Goal: Transaction & Acquisition: Book appointment/travel/reservation

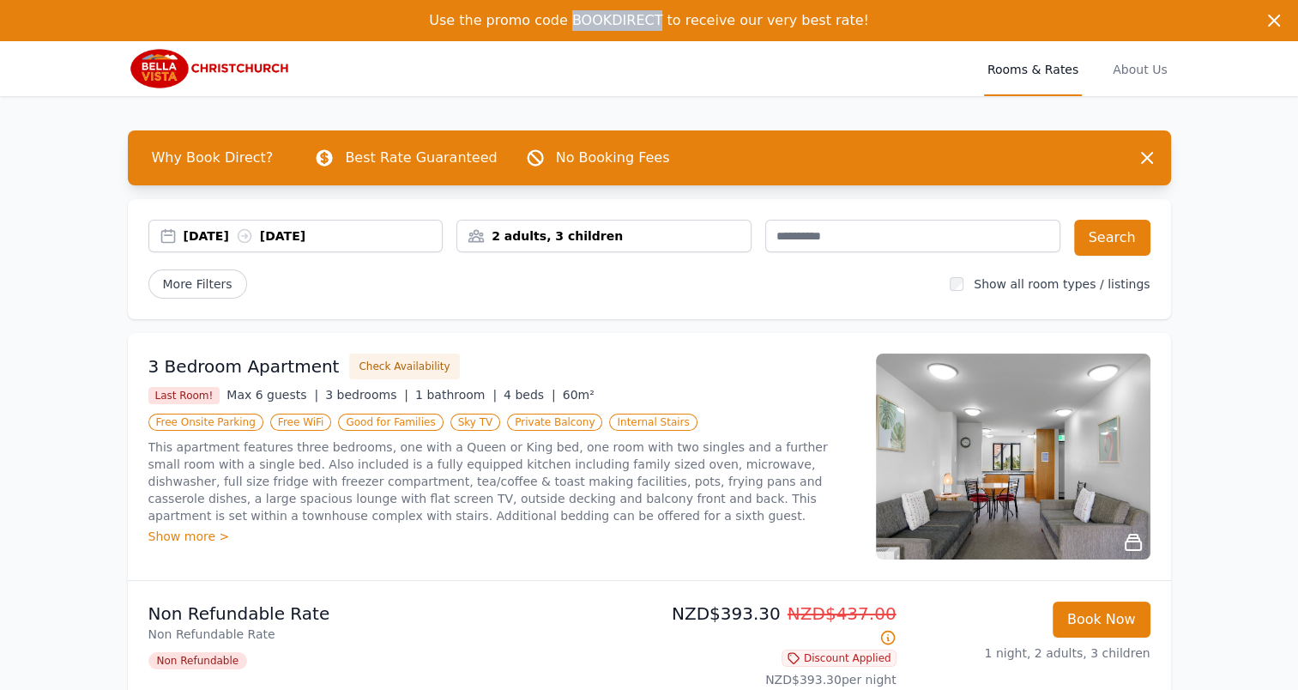
drag, startPoint x: 665, startPoint y: 21, endPoint x: 583, endPoint y: 14, distance: 81.8
click at [583, 14] on span "Use the promo code BOOKDIRECT to receive our very best rate!" at bounding box center [649, 20] width 440 height 16
copy span "BOOKDIRECT"
click at [178, 62] on img at bounding box center [211, 68] width 166 height 41
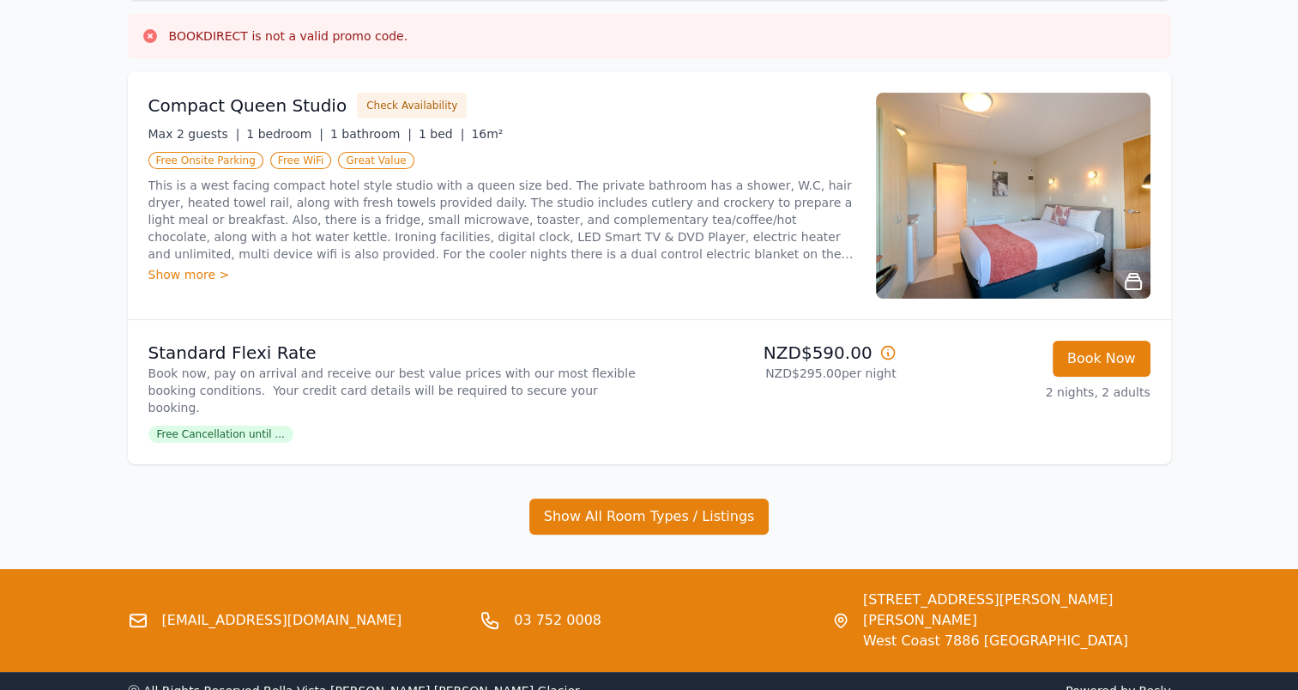
scroll to position [276, 0]
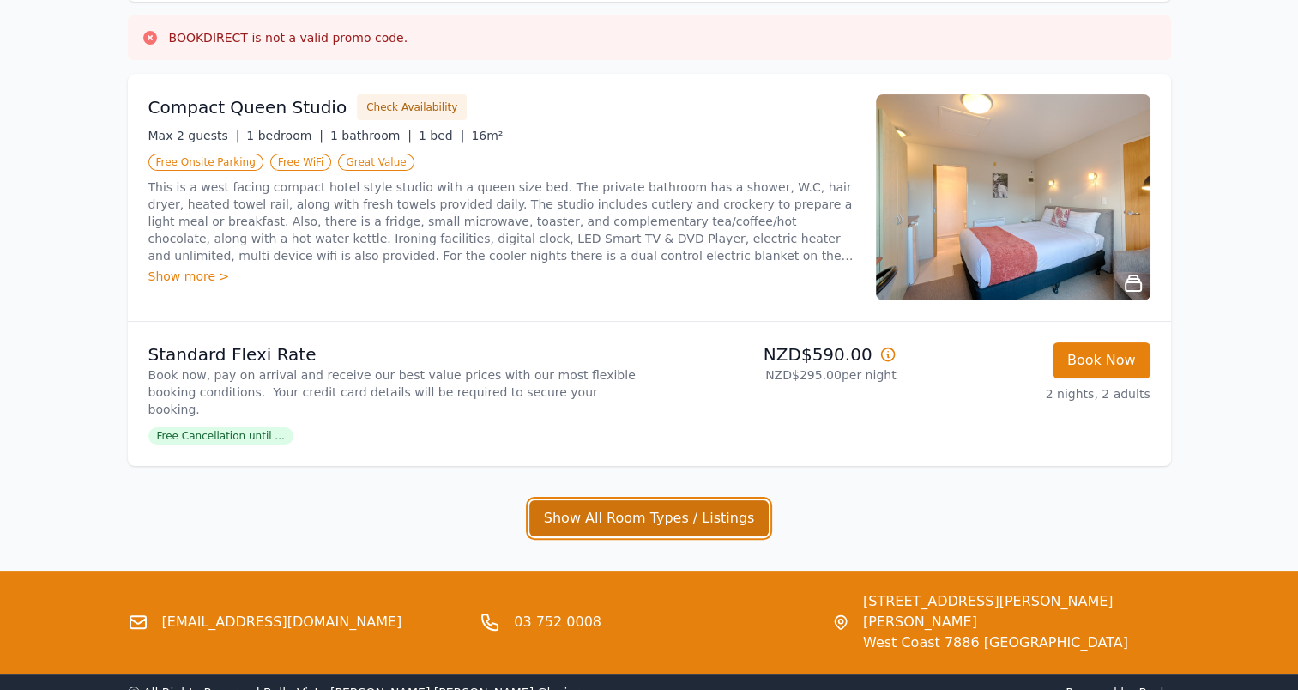
click at [703, 500] on button "Show All Room Types / Listings" at bounding box center [649, 518] width 240 height 36
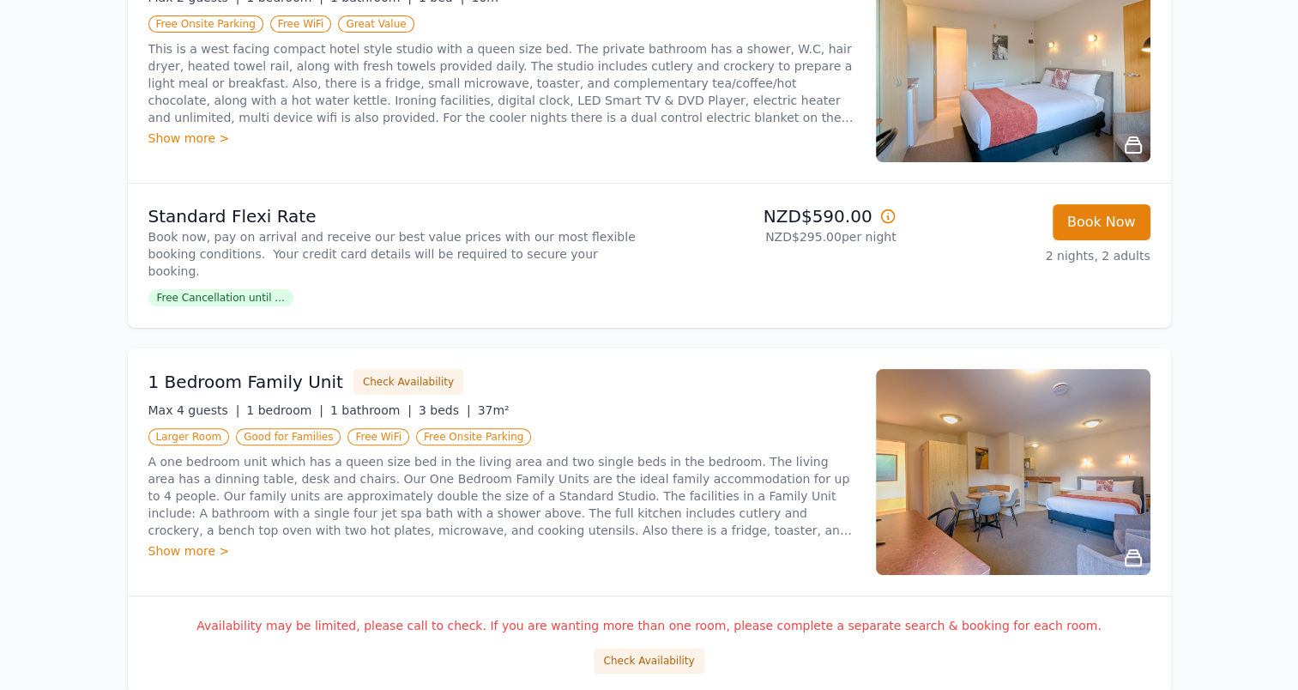
scroll to position [0, 0]
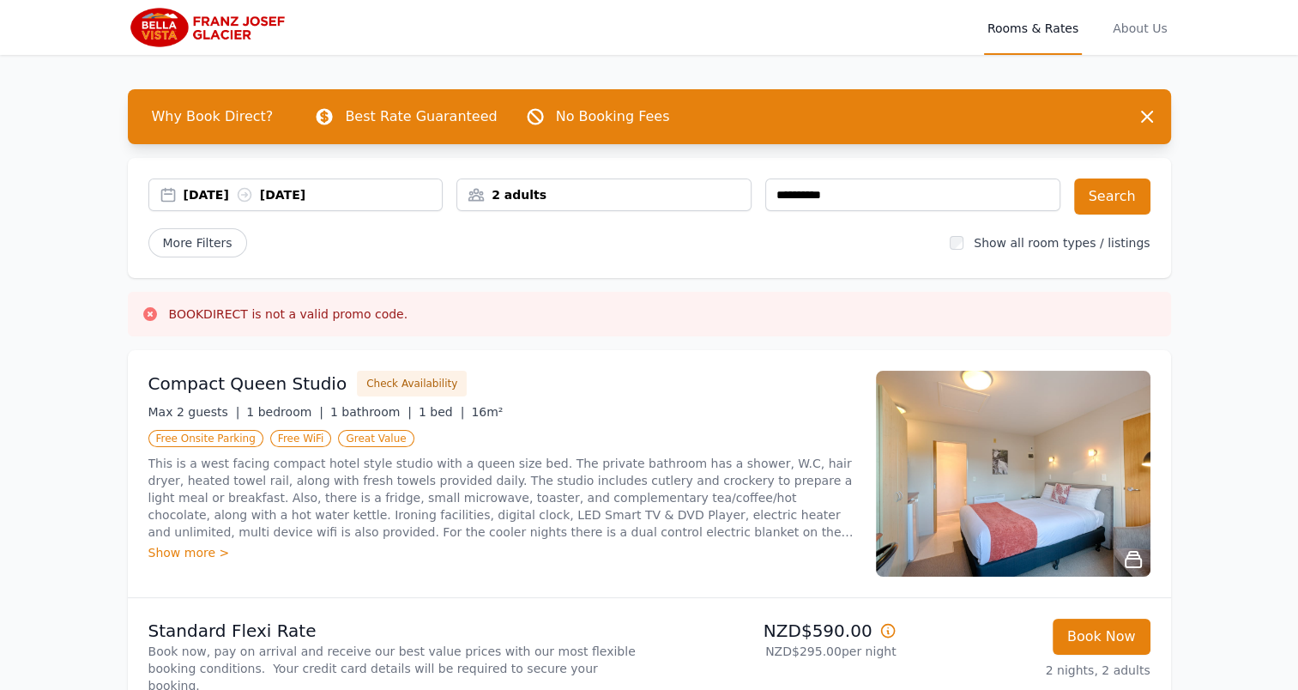
click at [580, 193] on div "2 adults" at bounding box center [603, 194] width 293 height 17
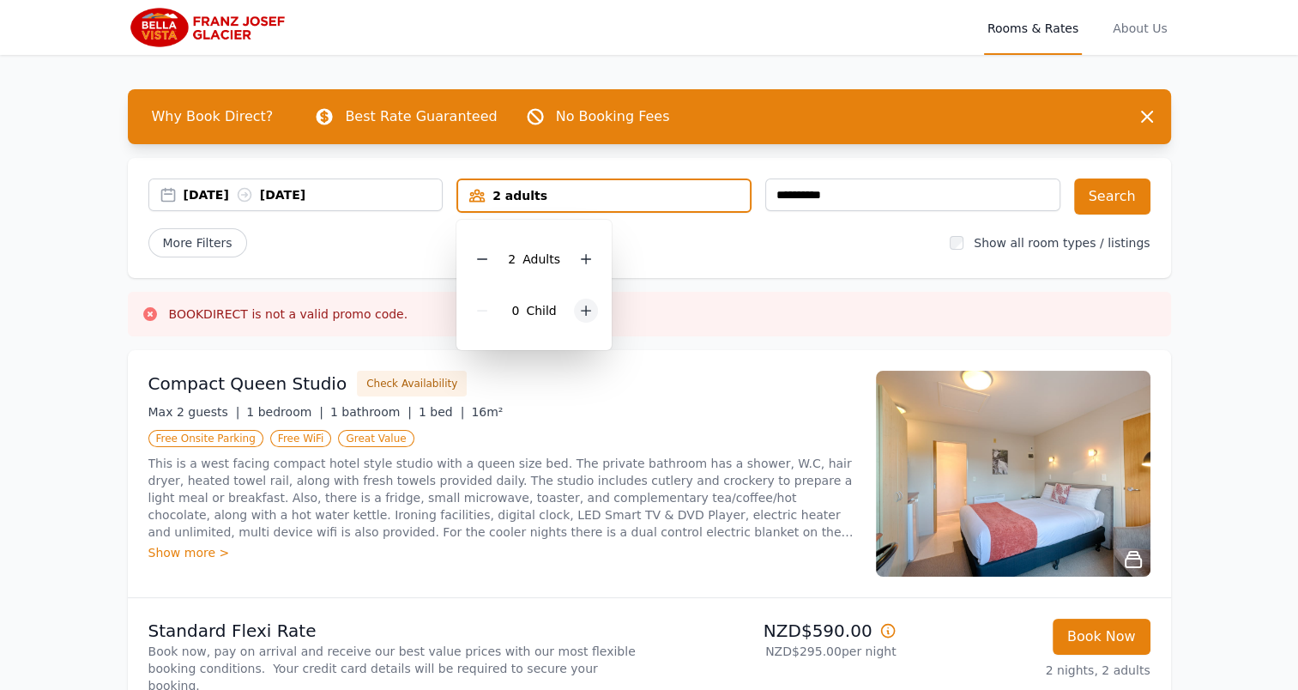
click at [583, 313] on icon at bounding box center [586, 310] width 9 height 9
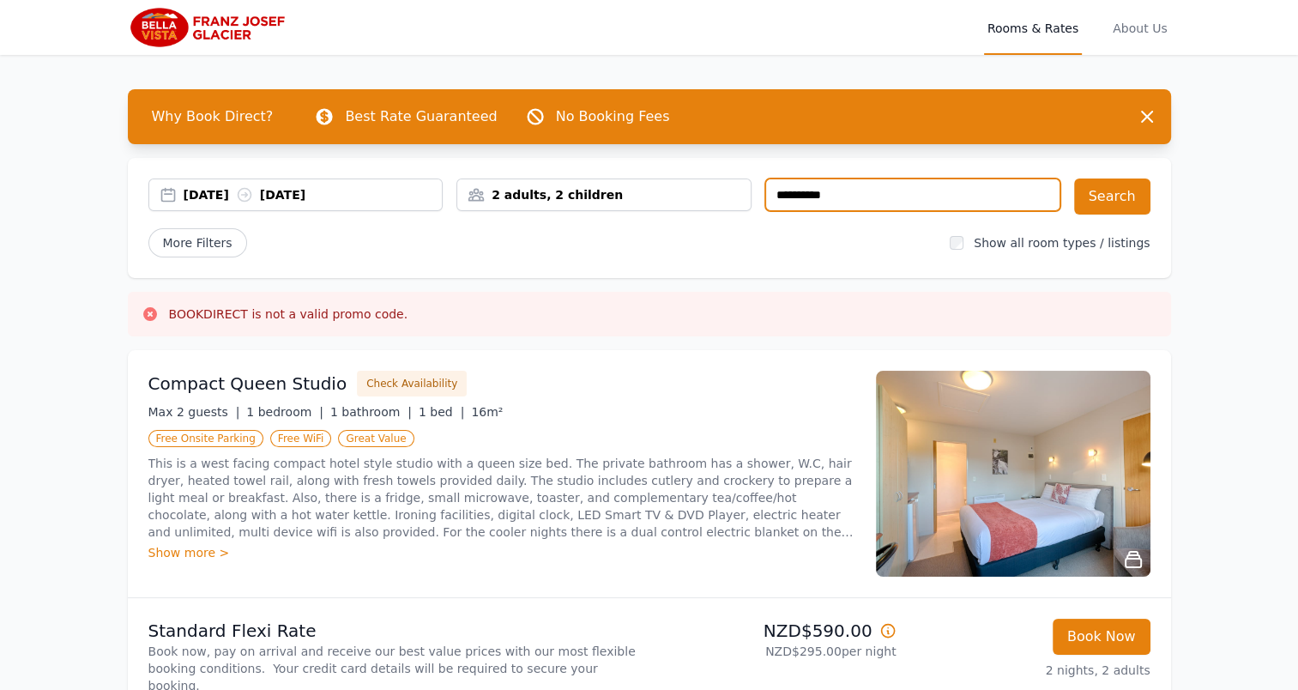
click at [955, 187] on input "**********" at bounding box center [912, 194] width 295 height 33
type input "*"
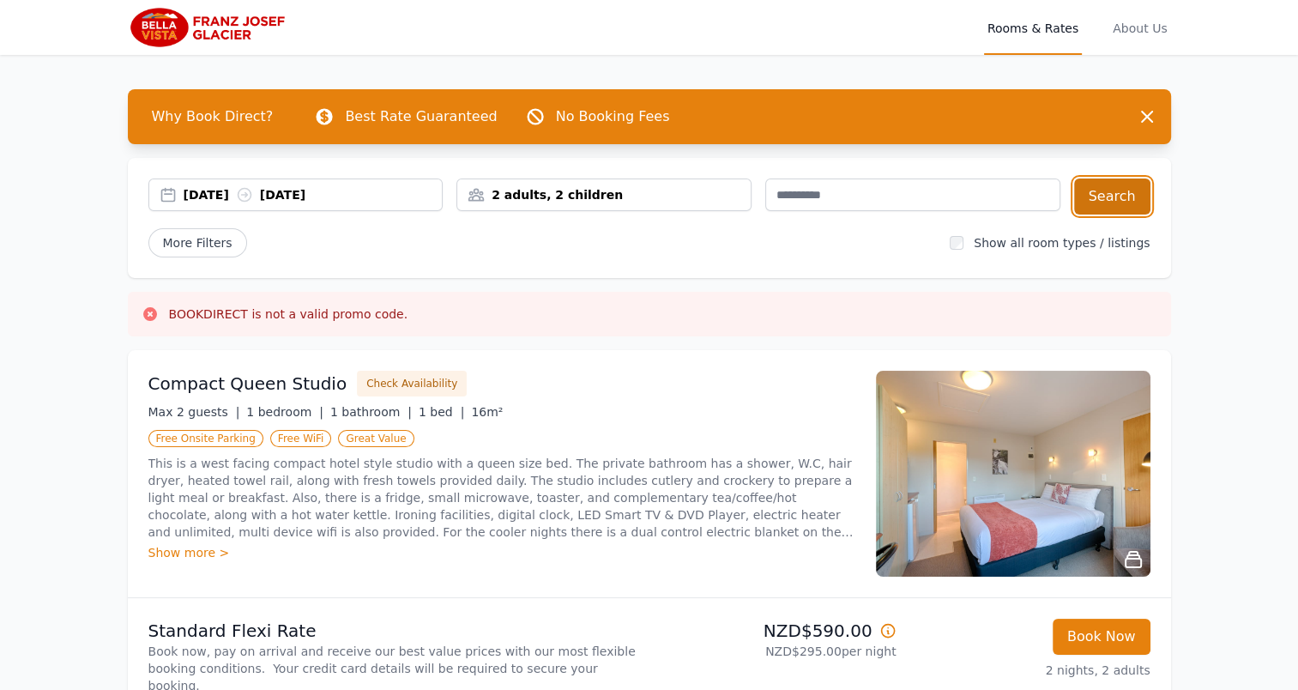
click at [1114, 196] on button "Search" at bounding box center [1112, 196] width 76 height 36
type input "**********"
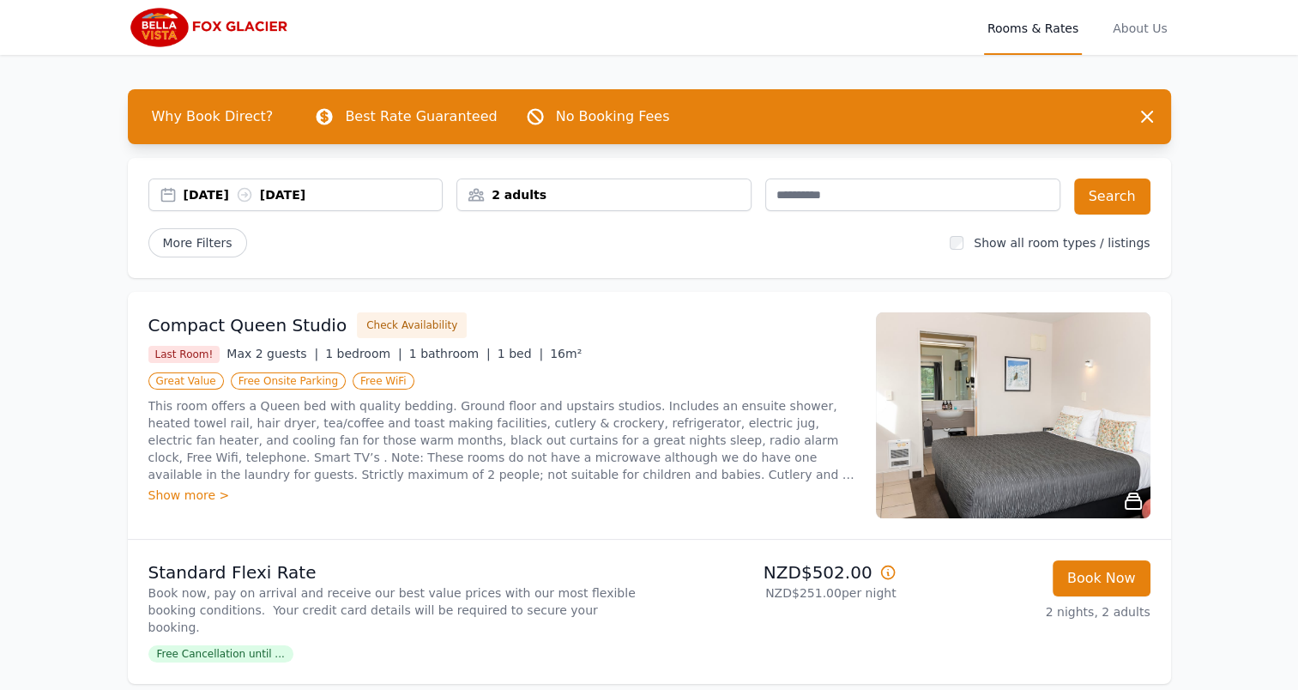
click at [610, 193] on div "2 adults" at bounding box center [603, 194] width 293 height 17
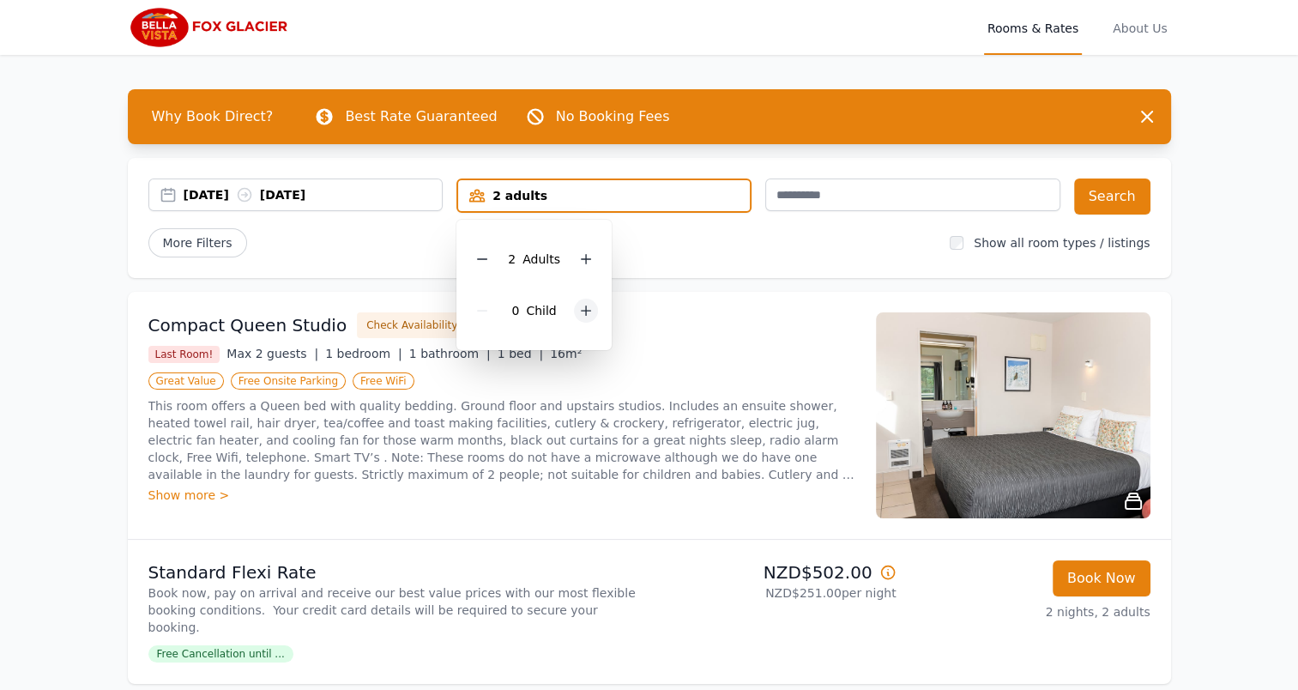
click at [579, 313] on icon at bounding box center [586, 311] width 14 height 14
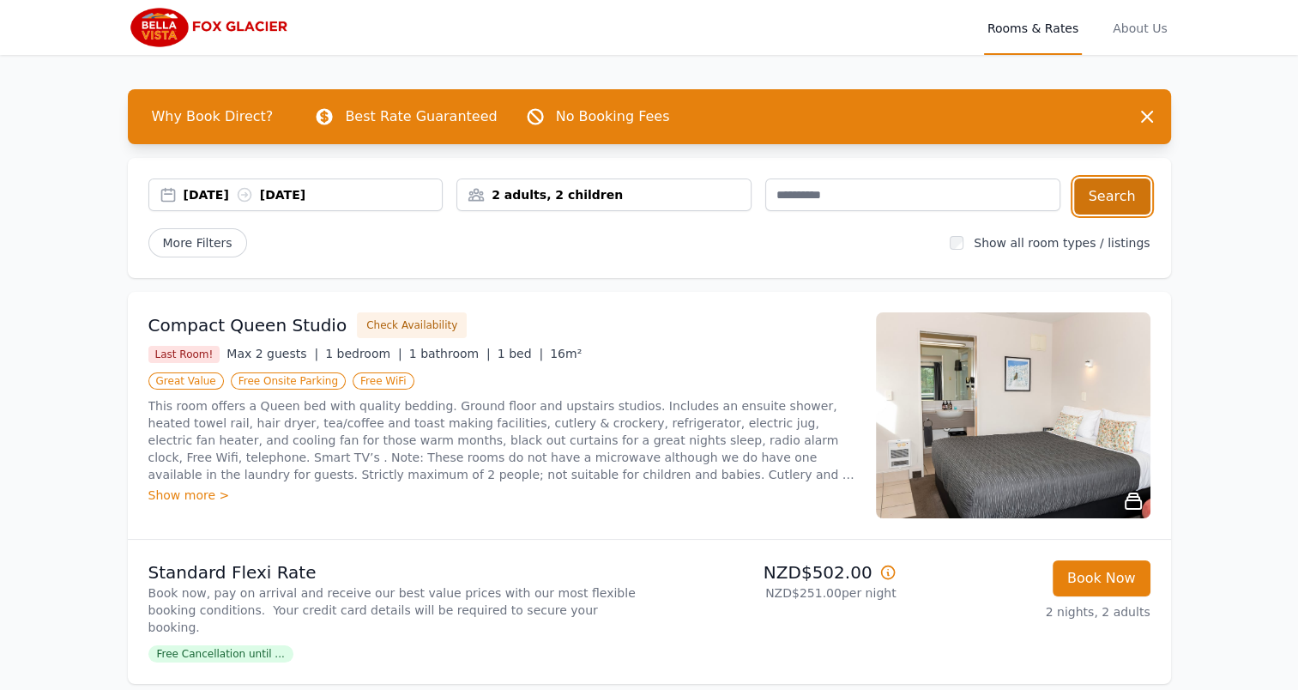
click at [1101, 188] on button "Search" at bounding box center [1112, 196] width 76 height 36
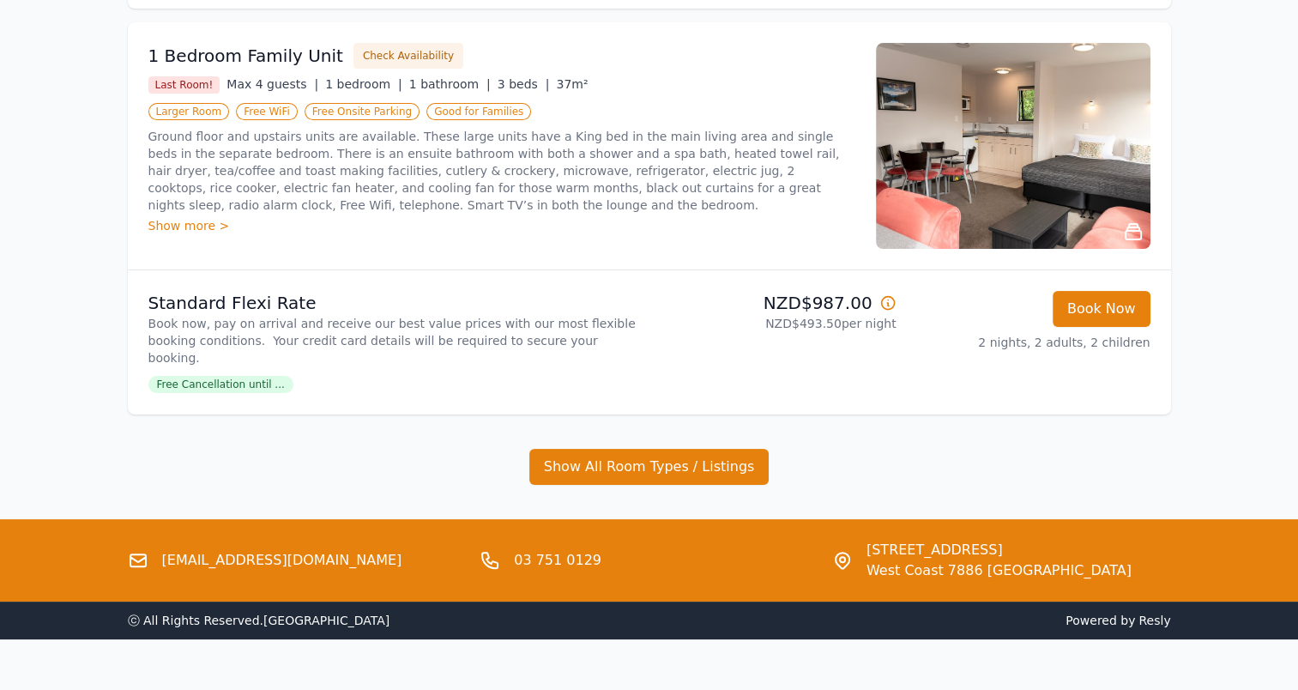
scroll to position [282, 0]
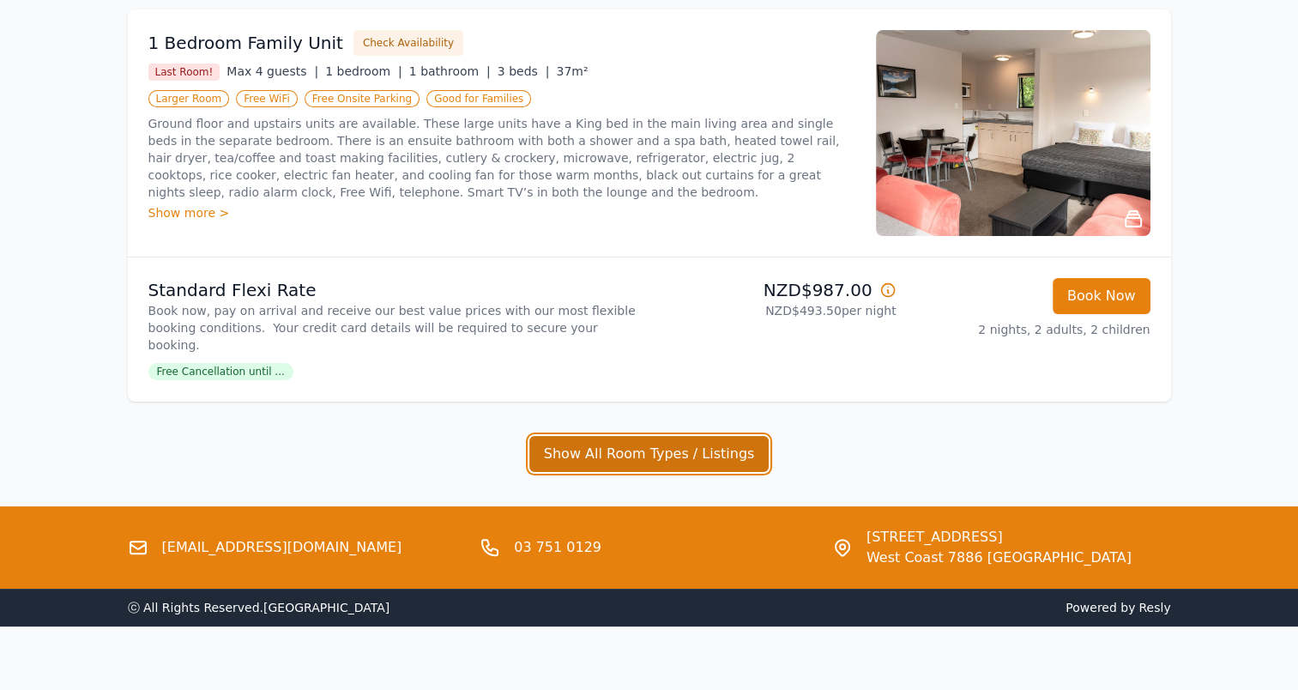
click at [655, 436] on button "Show All Room Types / Listings" at bounding box center [649, 454] width 240 height 36
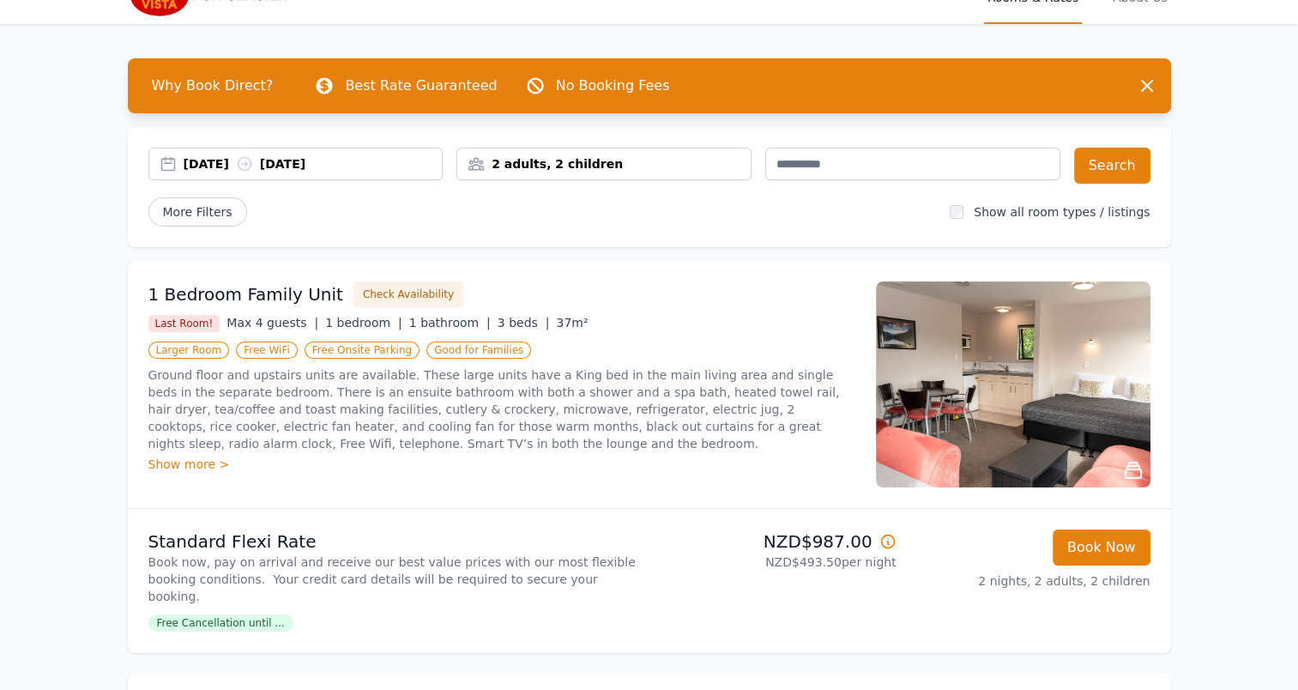
scroll to position [0, 0]
